Goal: Find specific page/section: Find specific page/section

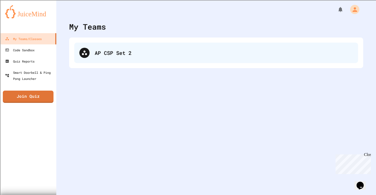
click at [84, 55] on icon at bounding box center [84, 53] width 6 height 6
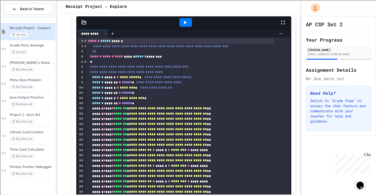
scroll to position [196, 0]
